Goal: Task Accomplishment & Management: Complete application form

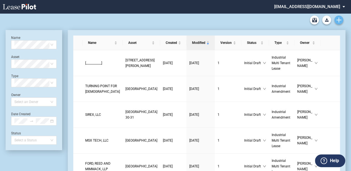
click at [340, 22] on icon "Create new document" at bounding box center [338, 19] width 5 height 5
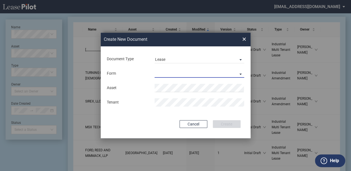
click at [190, 77] on md-select "Industrial Single Tenant Lease Industrial Multi Tenant Lease" at bounding box center [199, 73] width 90 height 8
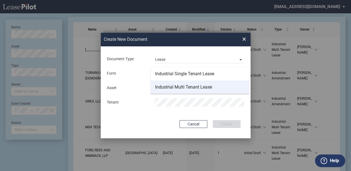
click at [190, 87] on div "Industrial Multi Tenant Lease" at bounding box center [183, 87] width 57 height 6
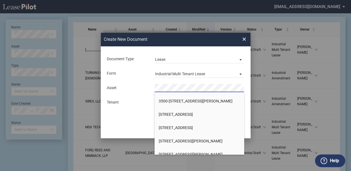
scroll to position [628, 0]
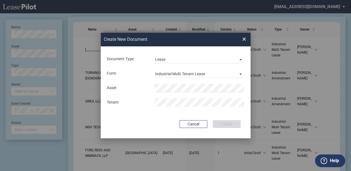
click at [245, 38] on span "×" at bounding box center [244, 39] width 4 height 9
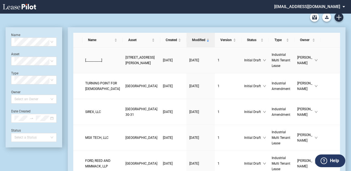
scroll to position [0, 0]
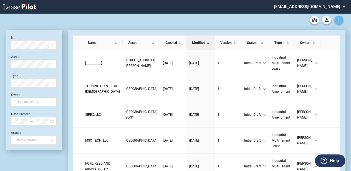
click at [341, 19] on link "Create new document" at bounding box center [338, 20] width 9 height 9
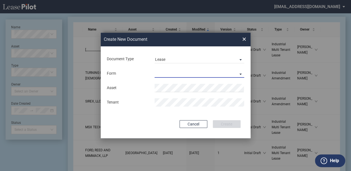
drag, startPoint x: 184, startPoint y: 70, endPoint x: 186, endPoint y: 68, distance: 2.9
click at [184, 70] on md-select "Industrial Single Tenant Lease Industrial Multi Tenant Lease" at bounding box center [199, 73] width 90 height 8
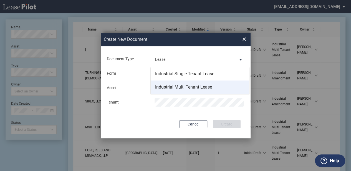
click at [183, 84] on div "Industrial Multi Tenant Lease" at bounding box center [183, 87] width 57 height 6
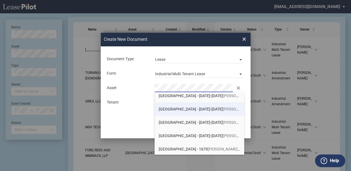
scroll to position [4, 0]
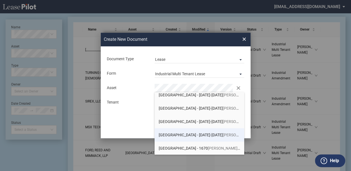
click at [197, 133] on span "San Leandro Industrial Park - 1645-1655 Alvarado Street" at bounding box center [211, 135] width 104 height 4
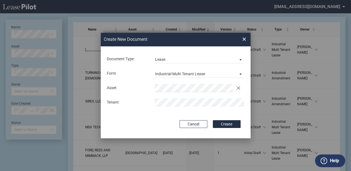
click at [215, 121] on button "Create" at bounding box center [227, 124] width 28 height 8
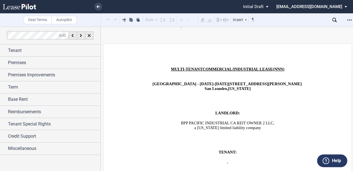
scroll to position [13, 0]
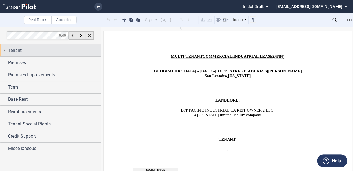
click at [30, 44] on div "0 of 0 Tenant Tenant Information Name Tenant Info Entity Individual State Forma…" at bounding box center [50, 91] width 101 height 128
click at [29, 49] on div "Tenant" at bounding box center [54, 50] width 93 height 7
click at [20, 54] on div "Tenant" at bounding box center [50, 50] width 101 height 12
click at [11, 50] on span "Tenant" at bounding box center [15, 50] width 14 height 7
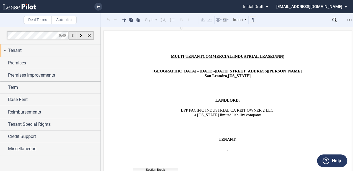
scroll to position [18, 0]
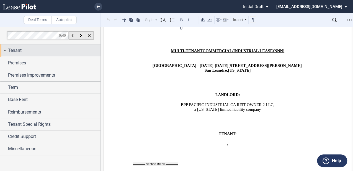
click at [13, 50] on span "Tenant" at bounding box center [15, 50] width 14 height 7
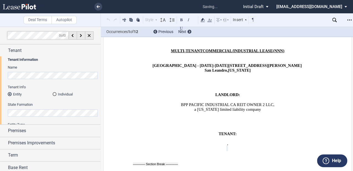
scroll to position [0, 0]
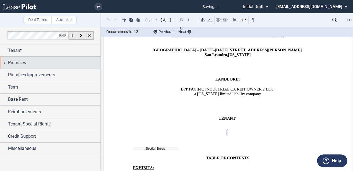
click at [28, 59] on div "Premises" at bounding box center [54, 62] width 93 height 7
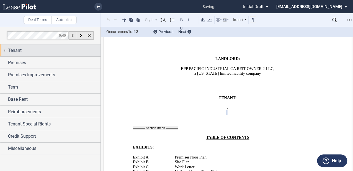
click at [28, 53] on div "Tenant" at bounding box center [54, 50] width 93 height 7
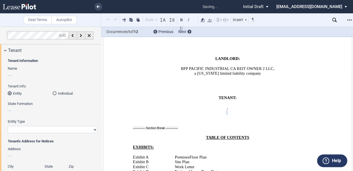
scroll to position [80, 0]
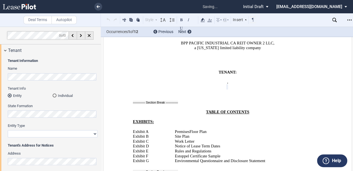
click at [24, 133] on select "Corporation Limited Liability Company General Partnership Limited Partnership O…" at bounding box center [53, 133] width 90 height 7
select select "limited liability company"
click at [8, 130] on select "Corporation Limited Liability Company General Partnership Limited Partnership O…" at bounding box center [53, 133] width 90 height 7
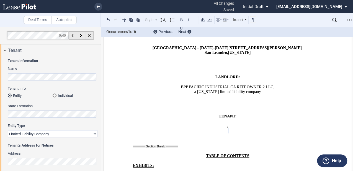
scroll to position [0, 0]
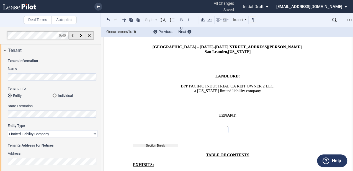
click at [214, 84] on span "BPP PACIFIC INDUSTRIAL CA REIT OWNER 2 LLC" at bounding box center [227, 85] width 93 height 5
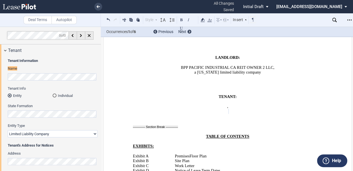
click at [251, 114] on p "﻿" at bounding box center [228, 116] width 190 height 5
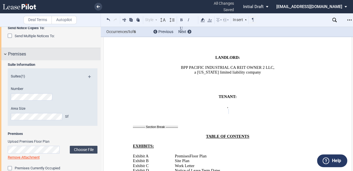
scroll to position [222, 0]
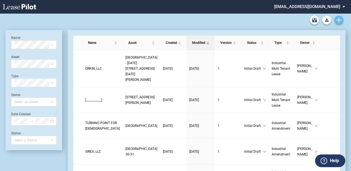
click at [337, 21] on icon "Create new document" at bounding box center [338, 19] width 5 height 5
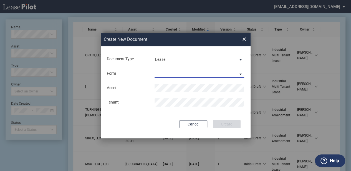
click at [190, 75] on md-select "Industrial Single Tenant Lease Industrial Multi Tenant Lease" at bounding box center [199, 73] width 90 height 8
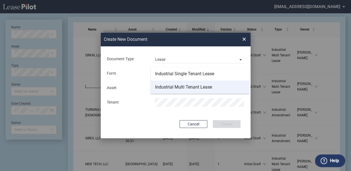
click at [190, 88] on div "Industrial Multi Tenant Lease" at bounding box center [183, 87] width 57 height 6
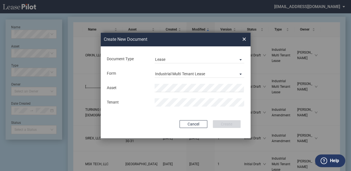
click at [179, 92] on body ".bocls-1{fill:#26354a;fill-rule:evenodd} Loading... × gpitassi@coxcastle.com Se…" at bounding box center [175, 72] width 351 height 171
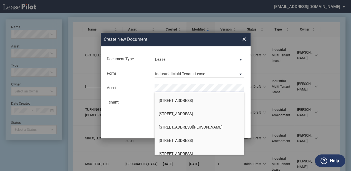
scroll to position [444, 0]
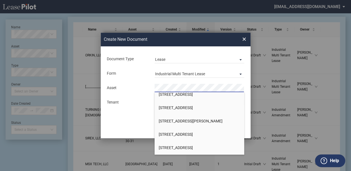
click at [184, 119] on span "[STREET_ADDRESS][PERSON_NAME]" at bounding box center [191, 121] width 64 height 4
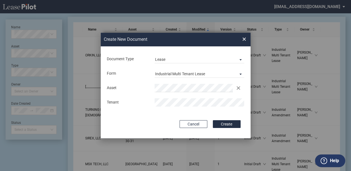
click at [231, 124] on button "Create" at bounding box center [227, 124] width 28 height 8
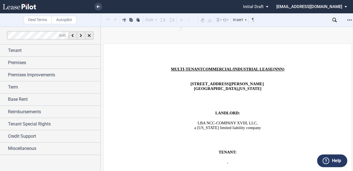
scroll to position [74, 0]
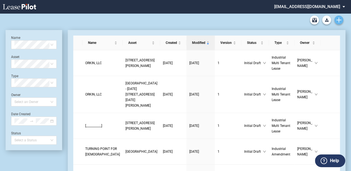
click at [341, 23] on link "Create new document" at bounding box center [338, 20] width 9 height 9
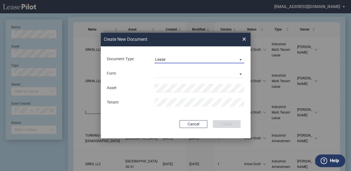
click at [167, 59] on span "Lease" at bounding box center [195, 60] width 80 height 6
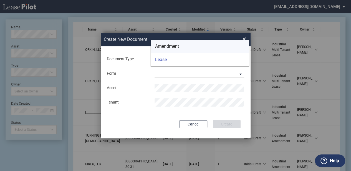
click at [174, 41] on md-option "Amendment" at bounding box center [200, 46] width 98 height 13
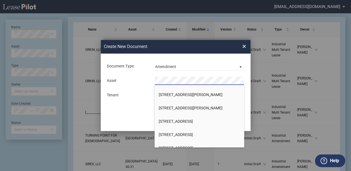
scroll to position [721, 0]
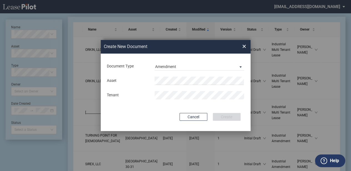
click at [243, 47] on span "×" at bounding box center [244, 46] width 4 height 9
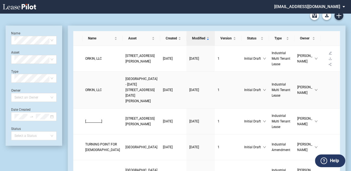
scroll to position [0, 0]
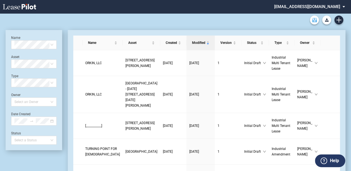
click at [315, 18] on use "Archive" at bounding box center [314, 20] width 5 height 4
click at [327, 20] on icon "Download Blank Form" at bounding box center [327, 19] width 4 height 3
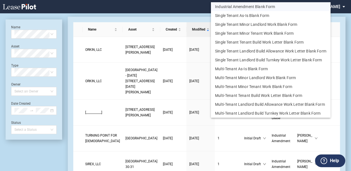
click at [256, 7] on button "Industrial Amendment Blank Form" at bounding box center [270, 6] width 119 height 9
